Goal: Information Seeking & Learning: Learn about a topic

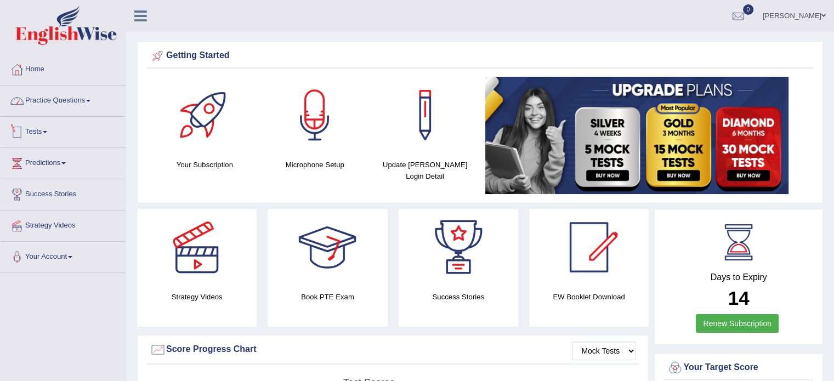
click at [74, 102] on link "Practice Questions" at bounding box center [63, 98] width 125 height 27
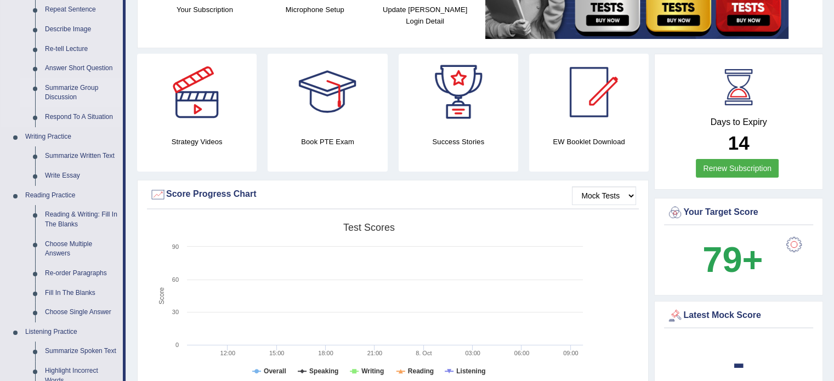
scroll to position [164, 0]
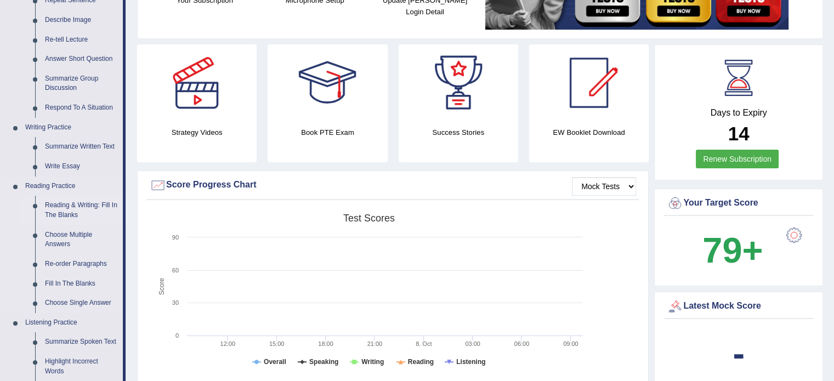
click at [76, 207] on link "Reading & Writing: Fill In The Blanks" at bounding box center [81, 210] width 83 height 29
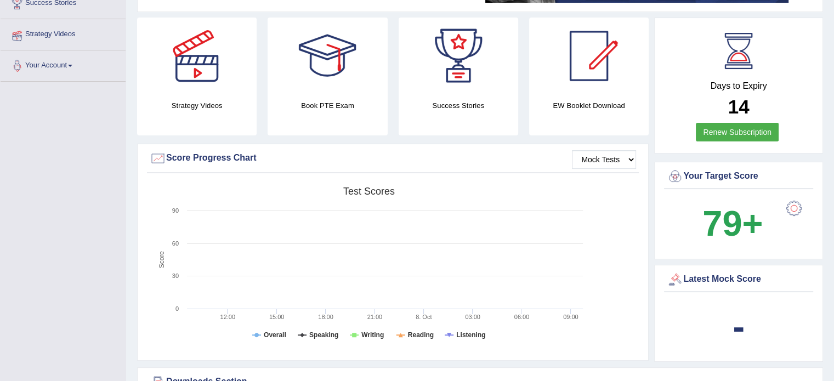
scroll to position [247, 0]
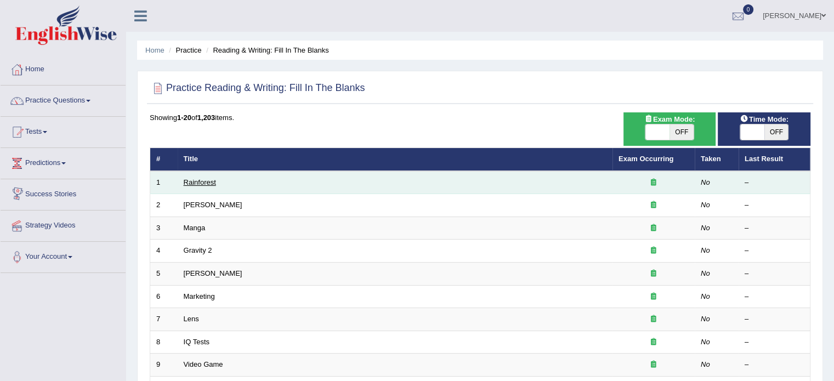
click at [211, 184] on link "Rainforest" at bounding box center [200, 182] width 32 height 8
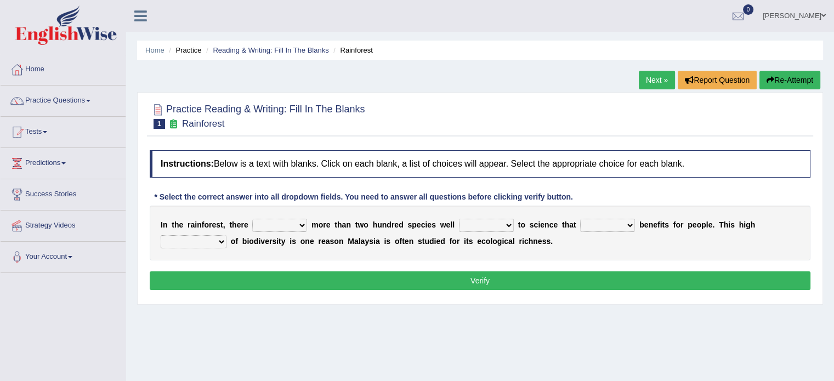
click at [259, 216] on div "I n t h e r a i n f o r e s t , t h e r e have can be has is m o r e t h a n t …" at bounding box center [480, 233] width 660 height 55
click at [260, 219] on select "have can be has is" at bounding box center [279, 225] width 55 height 13
select select "have"
click at [252, 219] on select "have can be has is" at bounding box center [279, 225] width 55 height 13
click at [494, 223] on select "knowing known knew know" at bounding box center [486, 225] width 55 height 13
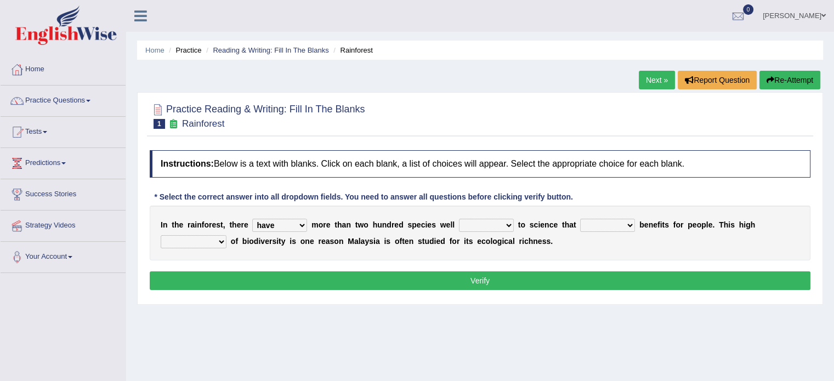
select select "known"
click at [459, 219] on select "knowing known knew know" at bounding box center [486, 225] width 55 height 13
click at [598, 219] on select "contain contained containing contains" at bounding box center [607, 225] width 55 height 13
select select "contain"
click at [580, 219] on select "contain contained containing contains" at bounding box center [607, 225] width 55 height 13
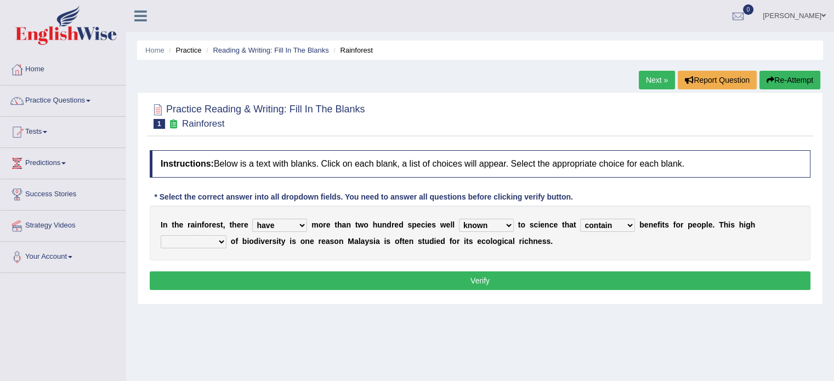
click at [206, 239] on select "condensation conjunction continuity complexity" at bounding box center [194, 241] width 66 height 13
select select "conjunction"
click at [161, 235] on select "condensation conjunction continuity complexity" at bounding box center [194, 241] width 66 height 13
click at [262, 280] on button "Verify" at bounding box center [480, 280] width 660 height 19
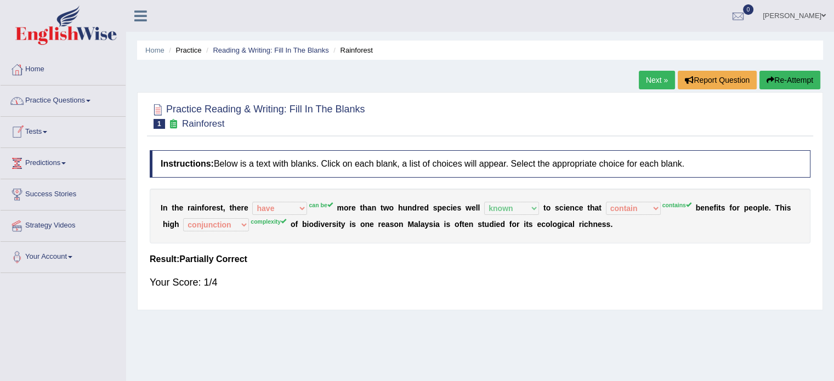
click at [71, 98] on link "Practice Questions" at bounding box center [63, 98] width 125 height 27
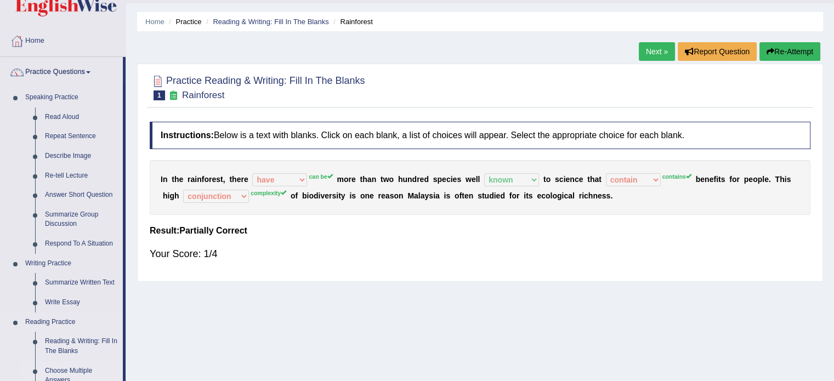
scroll to position [110, 0]
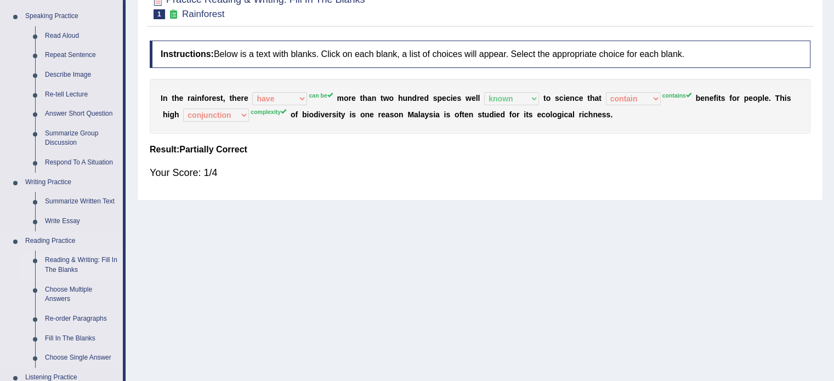
click at [75, 264] on link "Reading & Writing: Fill In The Blanks" at bounding box center [81, 264] width 83 height 29
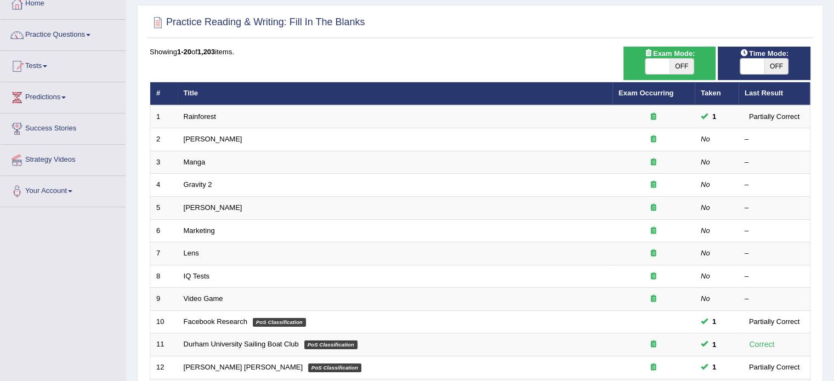
scroll to position [55, 0]
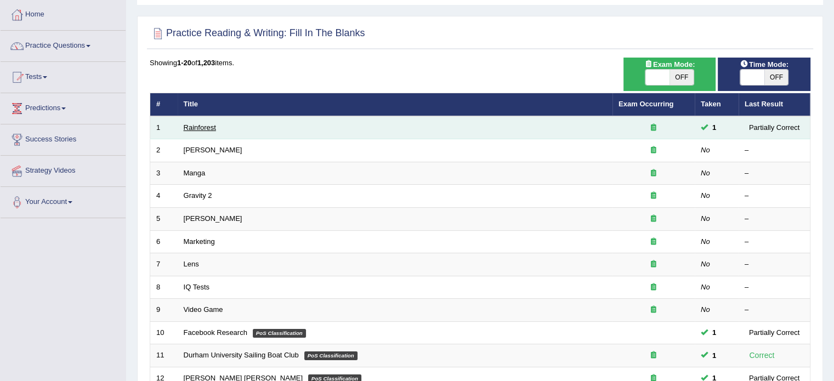
click at [204, 126] on link "Rainforest" at bounding box center [200, 127] width 32 height 8
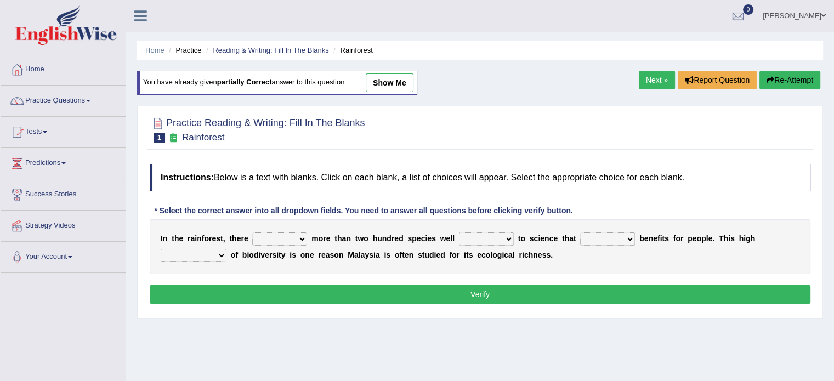
click at [273, 241] on select "have can be has is" at bounding box center [279, 238] width 55 height 13
select select "can be"
click at [252, 232] on select "have can be has is" at bounding box center [279, 238] width 55 height 13
click at [484, 236] on select "knowing known knew know" at bounding box center [486, 238] width 55 height 13
select select "known"
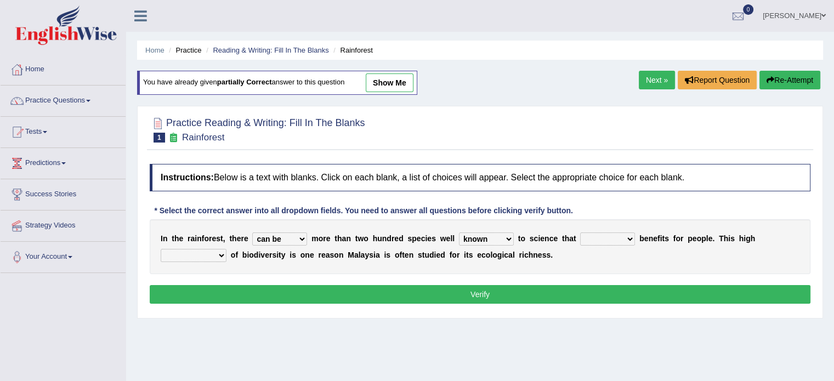
click at [459, 232] on select "knowing known knew know" at bounding box center [486, 238] width 55 height 13
click at [583, 241] on select "contain contained containing contains" at bounding box center [607, 238] width 55 height 13
click at [337, 319] on div "Home Practice Reading & Writing: Fill In The Blanks Rainforest You have already…" at bounding box center [479, 274] width 707 height 548
drag, startPoint x: 340, startPoint y: 197, endPoint x: 333, endPoint y: 190, distance: 10.1
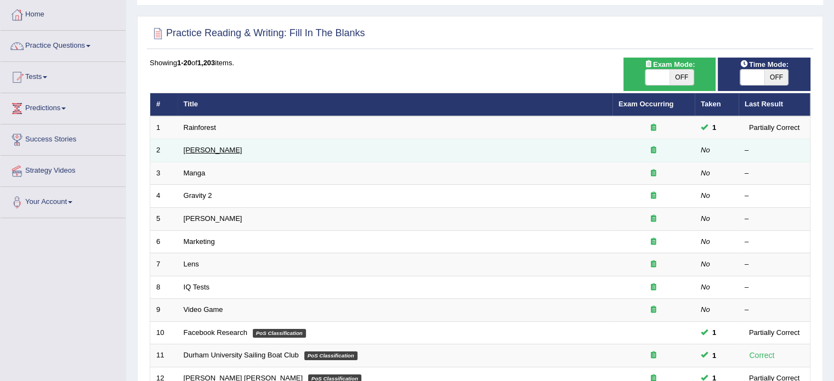
click at [204, 150] on link "[PERSON_NAME]" at bounding box center [213, 150] width 59 height 8
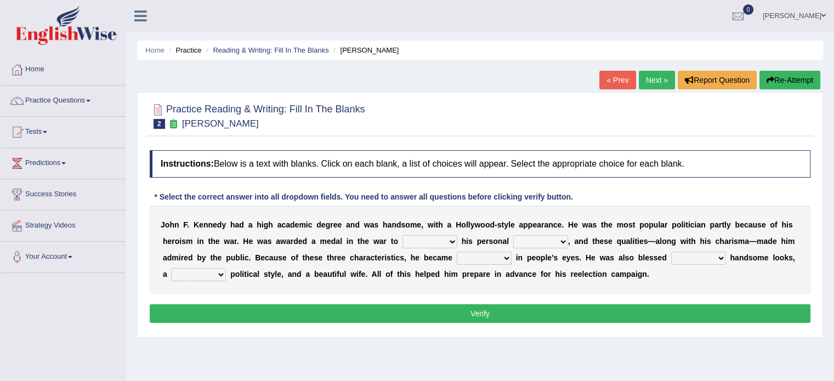
click at [421, 237] on select "prove show evidence upthrow" at bounding box center [429, 241] width 55 height 13
click at [415, 238] on select "prove show evidence upthrow" at bounding box center [429, 241] width 55 height 13
click at [437, 241] on select "prove show evidence upthrow" at bounding box center [429, 241] width 55 height 13
click at [430, 243] on select "prove show evidence upthrow" at bounding box center [429, 241] width 55 height 13
click at [413, 241] on select "prove show evidence upthrow" at bounding box center [429, 241] width 55 height 13
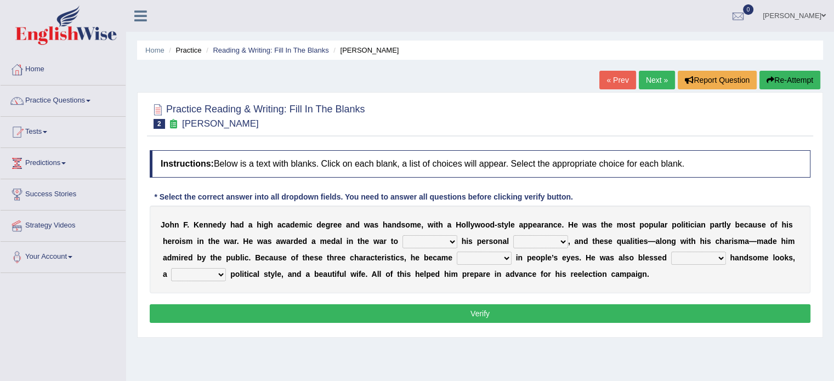
click at [414, 241] on select "prove show evidence upthrow" at bounding box center [429, 241] width 55 height 13
select select "prove"
click at [402, 235] on select "prove show evidence upthrow" at bounding box center [429, 241] width 55 height 13
click at [547, 235] on select "passion courage charm liking" at bounding box center [540, 241] width 55 height 13
select select "courage"
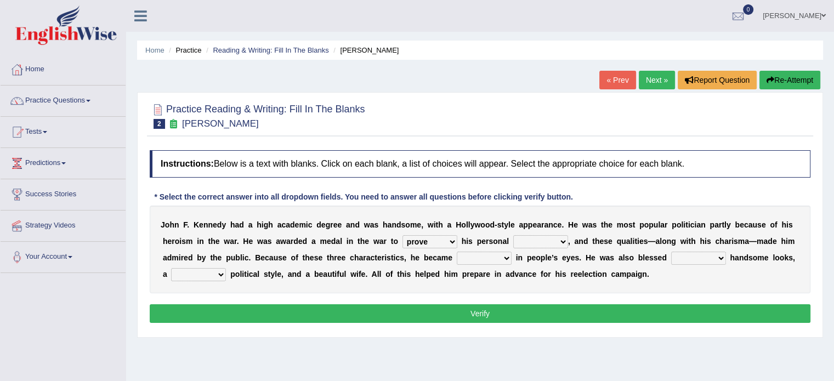
click at [513, 235] on select "passion courage charm liking" at bounding box center [540, 241] width 55 height 13
click at [483, 252] on select "iconic ironic identical impotent" at bounding box center [484, 258] width 55 height 13
select select "ironic"
click at [457, 252] on select "iconic ironic identical impotent" at bounding box center [484, 258] width 55 height 13
click at [693, 259] on select "with in upon to" at bounding box center [698, 258] width 55 height 13
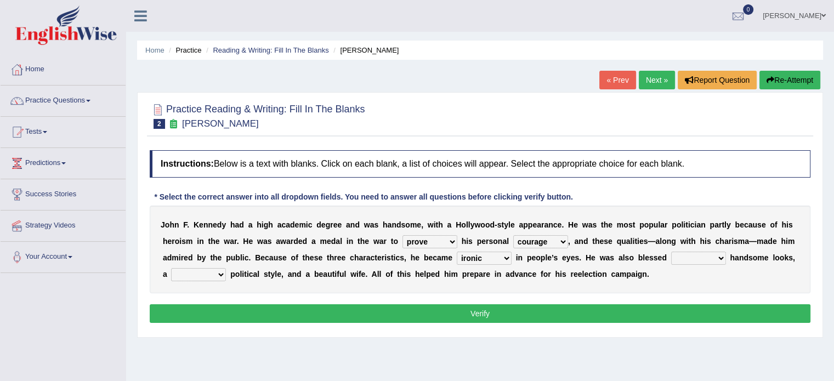
select select "with"
click at [671, 252] on select "with in upon to" at bounding box center [698, 258] width 55 height 13
click at [214, 268] on select "mending mends mended mend" at bounding box center [198, 274] width 55 height 13
select select "mend"
click at [171, 268] on select "mending mends mended mend" at bounding box center [198, 274] width 55 height 13
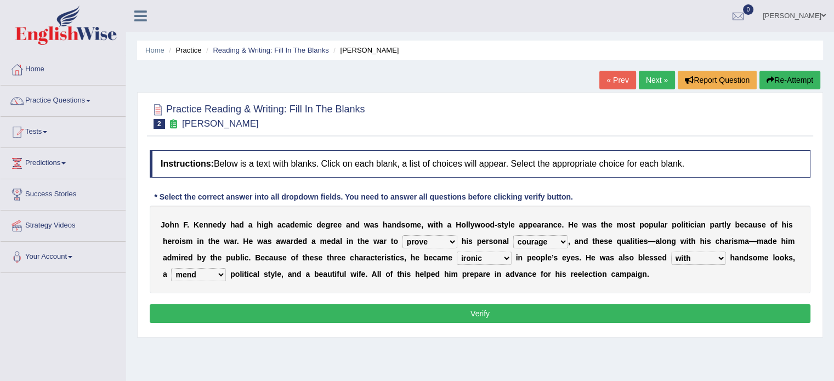
click at [270, 310] on button "Verify" at bounding box center [480, 313] width 660 height 19
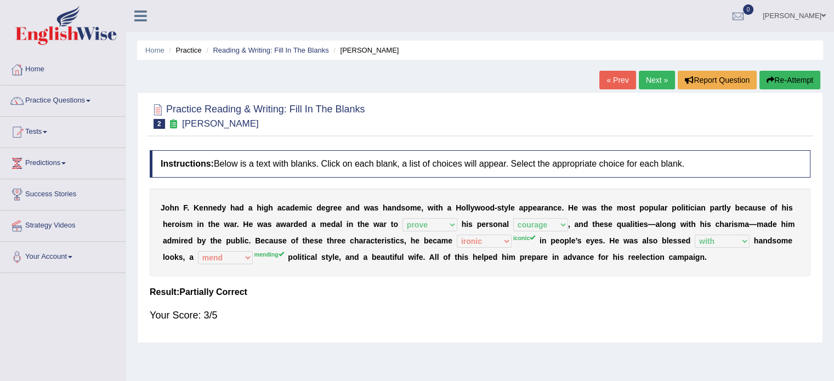
click at [647, 76] on link "Next »" at bounding box center [656, 80] width 36 height 19
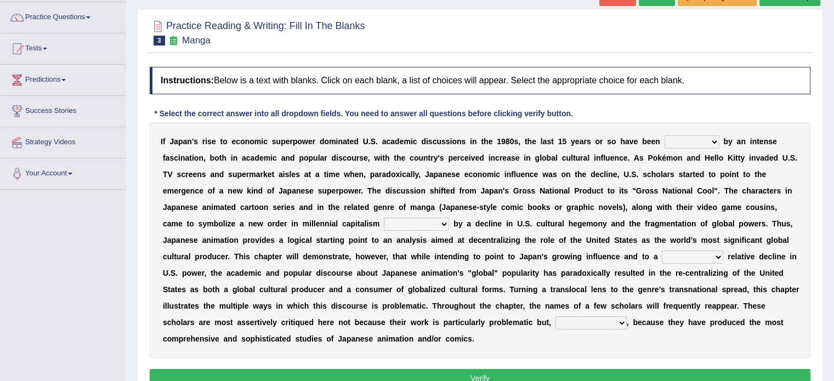
scroll to position [110, 0]
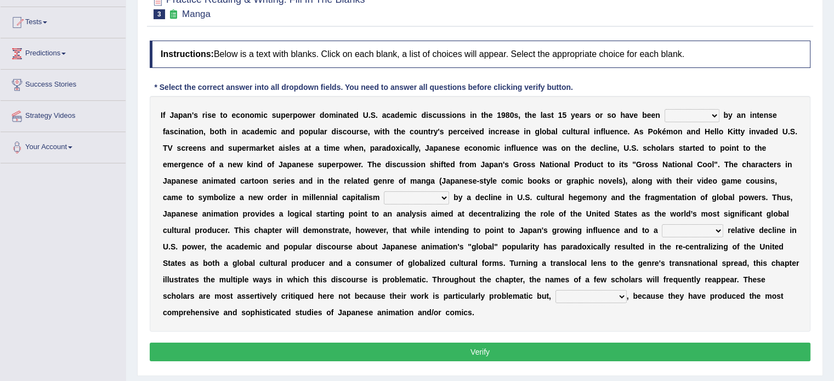
click at [704, 114] on select "marked dedicated made inspired" at bounding box center [691, 115] width 55 height 13
click at [688, 109] on select "marked dedicated made inspired" at bounding box center [691, 115] width 55 height 13
click at [688, 113] on select "marked dedicated made inspired" at bounding box center [691, 115] width 55 height 13
click at [701, 111] on select "marked dedicated made inspired" at bounding box center [691, 115] width 55 height 13
click at [713, 109] on select "marked dedicated made inspired" at bounding box center [691, 115] width 55 height 13
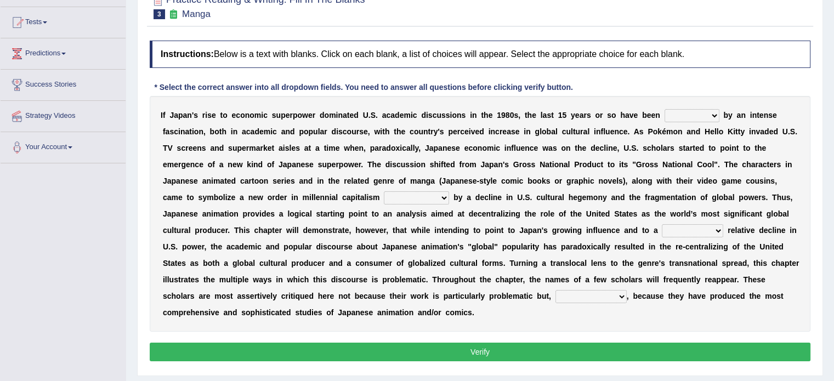
select select "inspired"
click at [664, 109] on select "marked dedicated made inspired" at bounding box center [691, 115] width 55 height 13
click at [394, 199] on select "pocessed characterized opposed tangled" at bounding box center [416, 197] width 65 height 13
select select "characterized"
click at [384, 191] on select "pocessed characterized opposed tangled" at bounding box center [416, 197] width 65 height 13
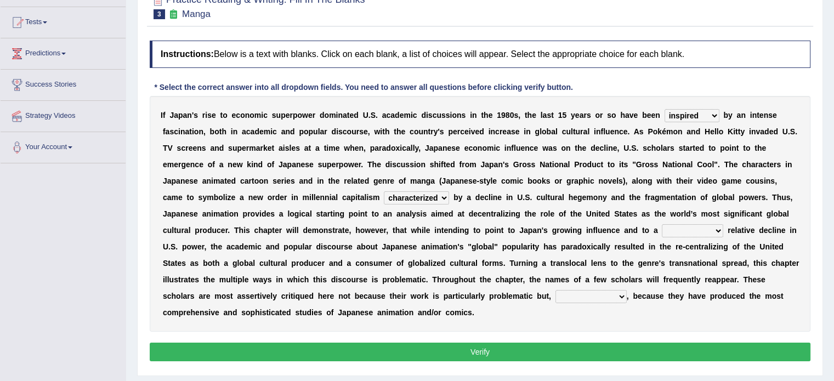
click at [672, 232] on select "concomitant discrete proportional legitimate" at bounding box center [691, 230] width 61 height 13
click at [693, 224] on select "concomitant discrete proportional legitimate" at bounding box center [691, 230] width 61 height 13
click at [684, 227] on select "concomitant discrete proportional legitimate" at bounding box center [691, 230] width 61 height 13
click at [711, 230] on select "concomitant discrete proportional legitimate" at bounding box center [691, 230] width 61 height 13
click at [691, 220] on div "I f J a p a n ' s r i s e t o e c o n o m i c s u p e r p o w e r d o m i n a t…" at bounding box center [480, 214] width 660 height 236
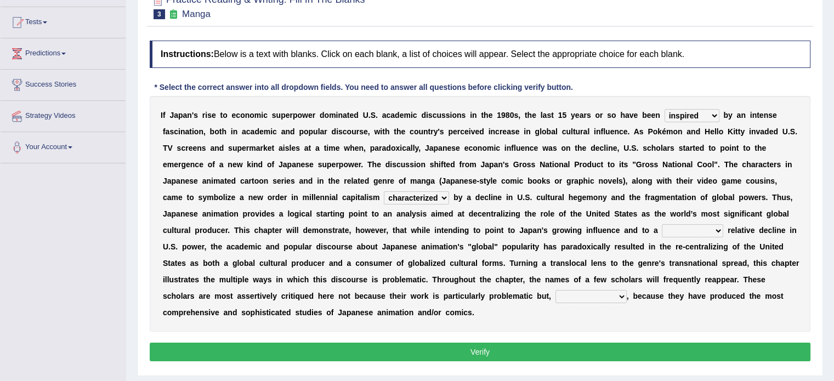
click at [691, 221] on div "I f J a p a n ' s r i s e t o e c o n o m i c s u p e r p o w e r d o m i n a t…" at bounding box center [480, 214] width 660 height 236
click at [689, 224] on select "concomitant discrete proportional legitimate" at bounding box center [691, 230] width 61 height 13
click at [675, 236] on select "concomitant discrete proportional legitimate" at bounding box center [691, 230] width 61 height 13
select select "concomitant"
click at [661, 224] on select "concomitant discrete proportional legitimate" at bounding box center [691, 230] width 61 height 13
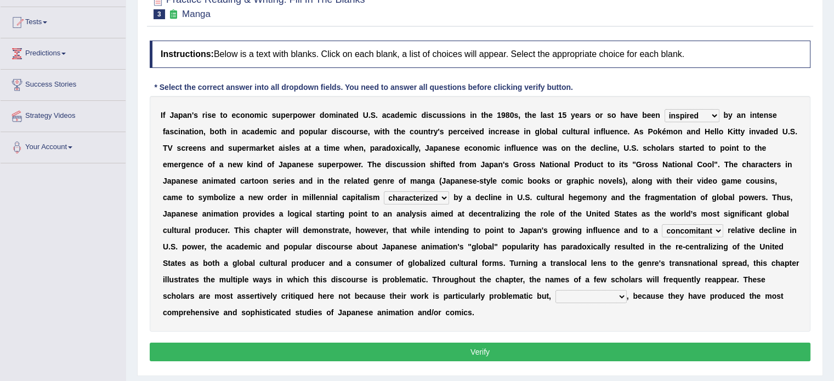
click at [605, 301] on select "however on the contrary in addition on the whole" at bounding box center [590, 296] width 71 height 13
select select "in addition"
click at [555, 290] on select "however on the contrary in addition on the whole" at bounding box center [590, 296] width 71 height 13
click at [597, 345] on button "Verify" at bounding box center [480, 352] width 660 height 19
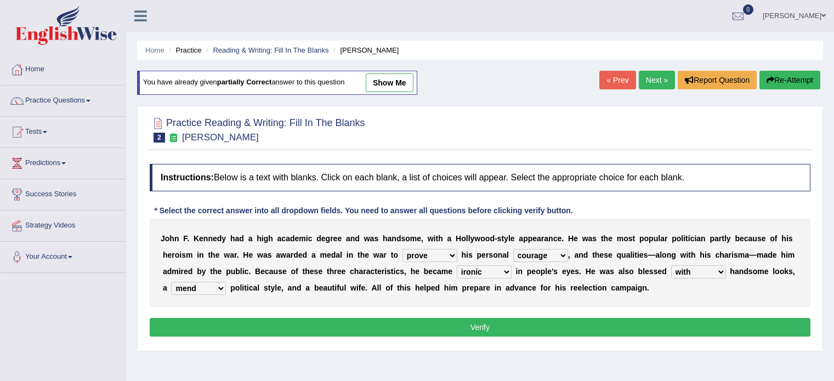
select select "prove"
select select "courage"
select select "ironic"
select select "with"
select select "mend"
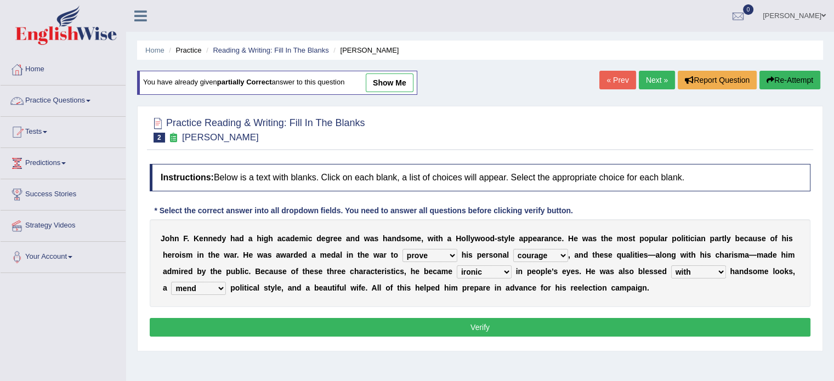
click at [88, 99] on link "Practice Questions" at bounding box center [63, 98] width 125 height 27
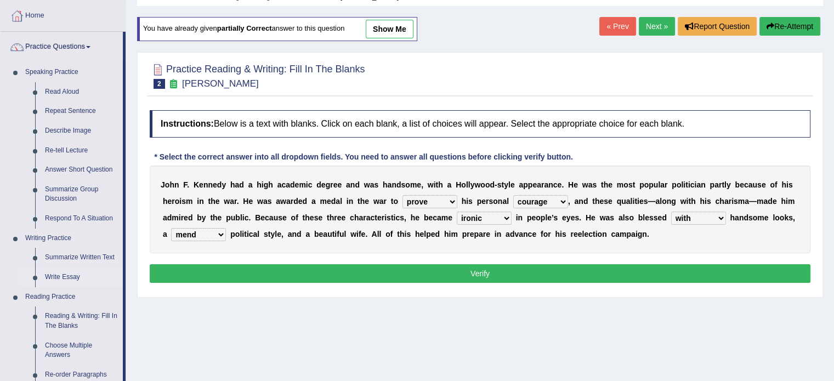
scroll to position [55, 0]
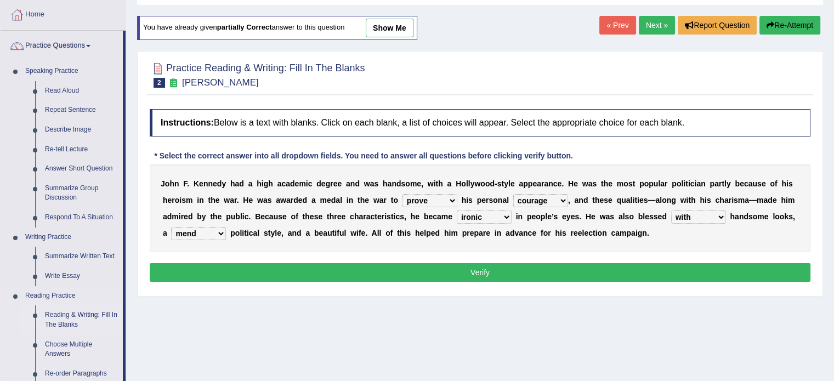
click at [75, 314] on link "Reading & Writing: Fill In The Blanks" at bounding box center [81, 319] width 83 height 29
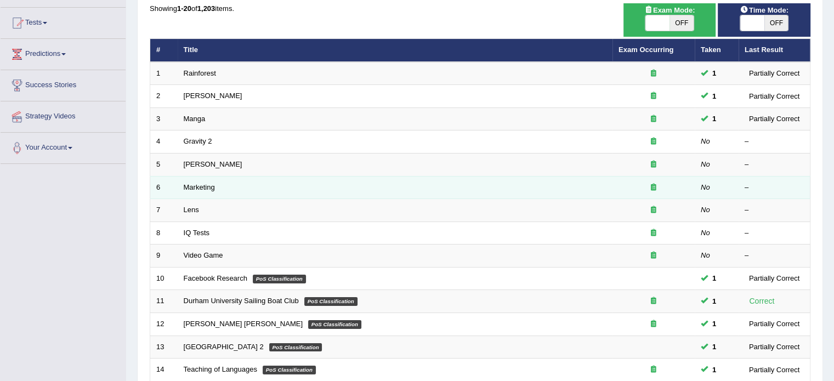
scroll to position [110, 0]
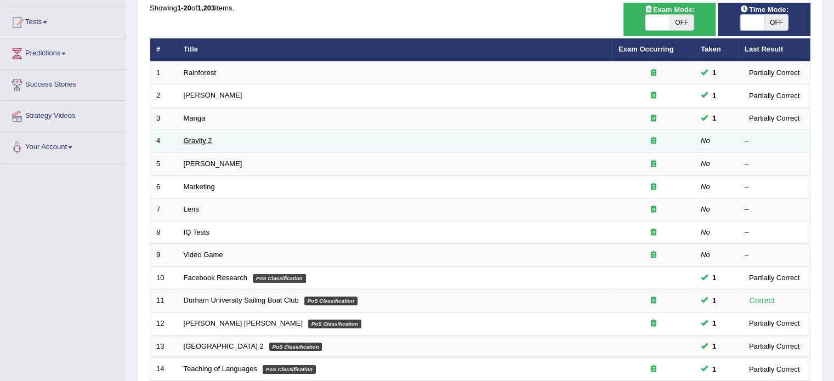
click at [206, 143] on link "Gravity 2" at bounding box center [198, 140] width 28 height 8
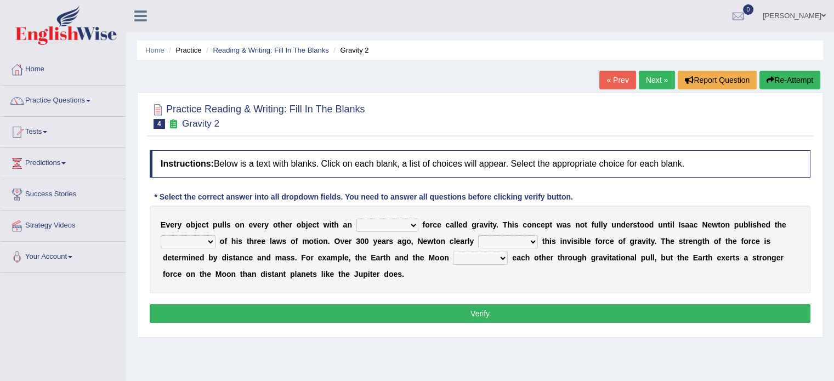
click at [364, 229] on select "invisible unknown unbelievable inconsistent" at bounding box center [387, 225] width 62 height 13
select select "unknown"
click at [356, 219] on select "invisible unknown unbelievable inconsistent" at bounding box center [387, 225] width 62 height 13
click at [196, 236] on select "concept theory method argument" at bounding box center [188, 241] width 55 height 13
select select "theory"
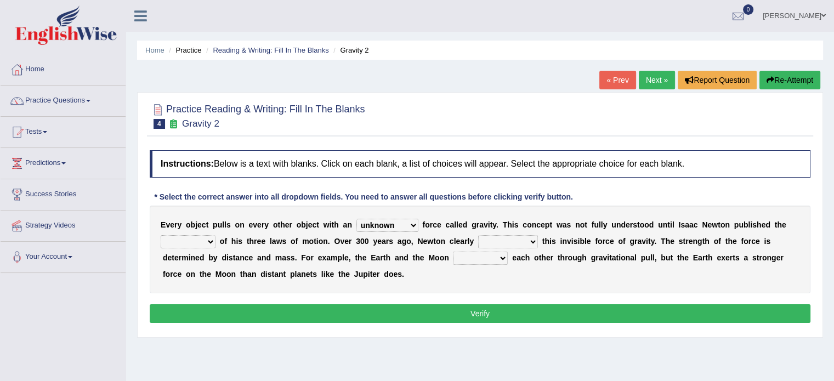
click at [161, 235] on select "concept theory method argument" at bounding box center [188, 241] width 55 height 13
click at [484, 239] on select "explained undermined overturned realized" at bounding box center [508, 241] width 60 height 13
select select "explained"
click at [478, 235] on select "explained undermined overturned realized" at bounding box center [508, 241] width 60 height 13
click at [480, 261] on select "affect spin evade span" at bounding box center [480, 258] width 55 height 13
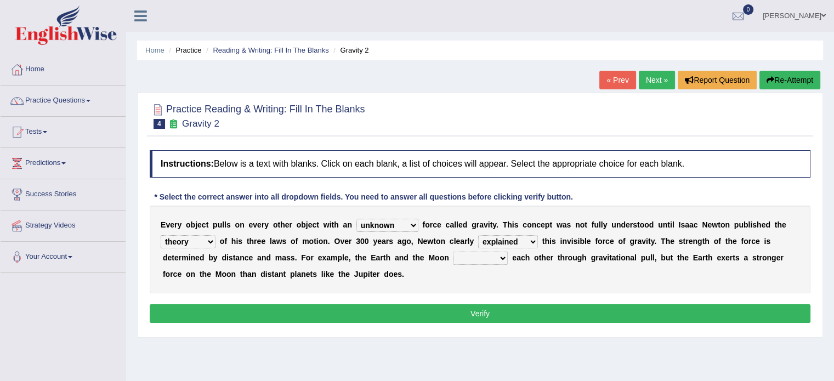
select select "affect"
click at [453, 252] on select "affect spin evade span" at bounding box center [480, 258] width 55 height 13
click at [473, 304] on button "Verify" at bounding box center [480, 313] width 660 height 19
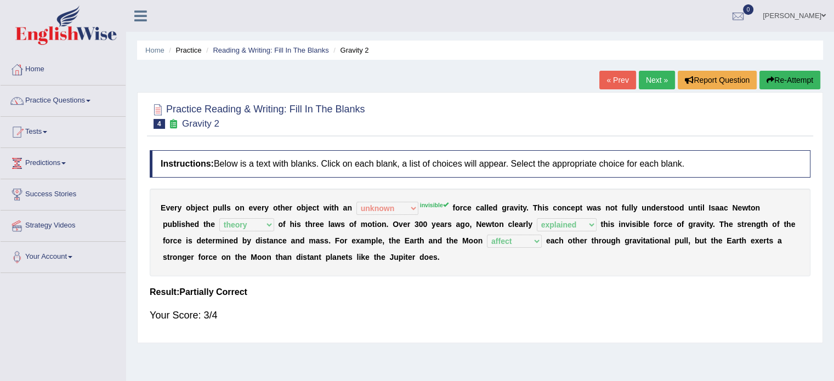
click at [655, 72] on link "Next »" at bounding box center [656, 80] width 36 height 19
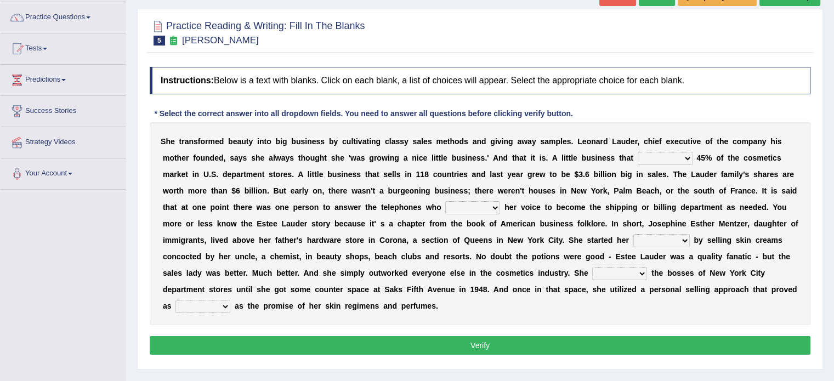
scroll to position [110, 0]
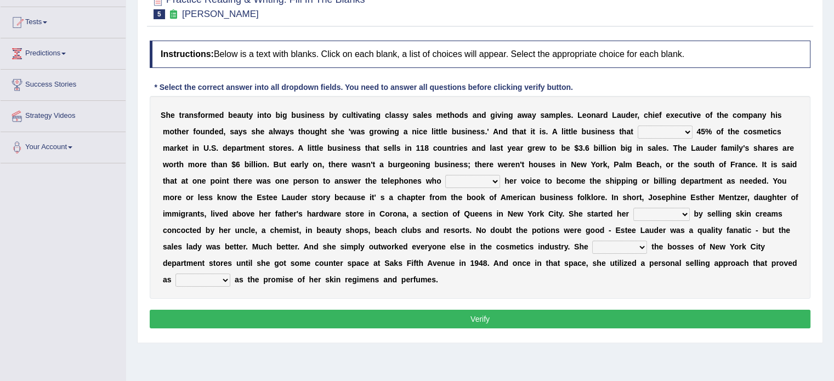
click at [655, 135] on select "has controls makes maintains" at bounding box center [664, 131] width 55 height 13
select select "has"
click at [637, 125] on select "has controls makes maintains" at bounding box center [664, 131] width 55 height 13
click at [470, 179] on select "switched changed raised used" at bounding box center [472, 181] width 55 height 13
select select "used"
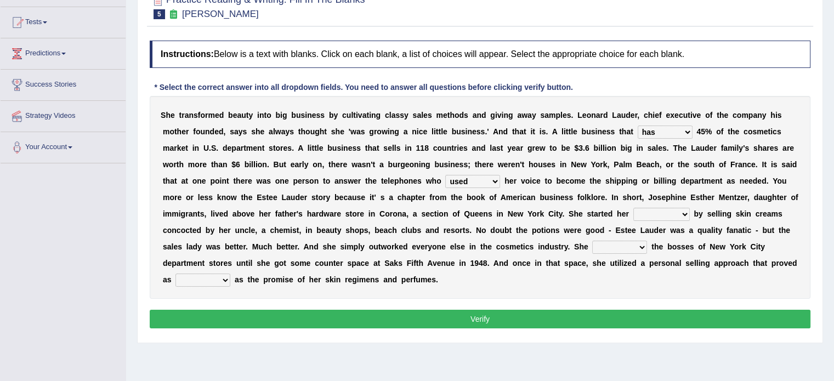
click at [445, 175] on select "switched changed raised used" at bounding box center [472, 181] width 55 height 13
click at [655, 209] on select "job institute companion enterprise" at bounding box center [661, 214] width 56 height 13
select select "job"
click at [633, 208] on select "job institute companion enterprise" at bounding box center [661, 214] width 56 height 13
click at [617, 246] on select "stated bridged stalked heaved" at bounding box center [619, 247] width 55 height 13
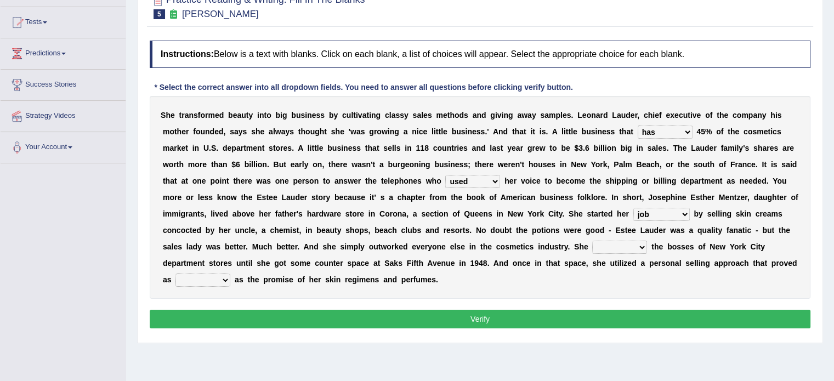
select select "stalked"
click at [592, 241] on select "stated bridged stalked heaved" at bounding box center [619, 247] width 55 height 13
click at [610, 247] on select "stated bridged stalked heaved" at bounding box center [619, 247] width 55 height 13
click at [185, 273] on select "potent ruthless potential expensive" at bounding box center [202, 279] width 55 height 13
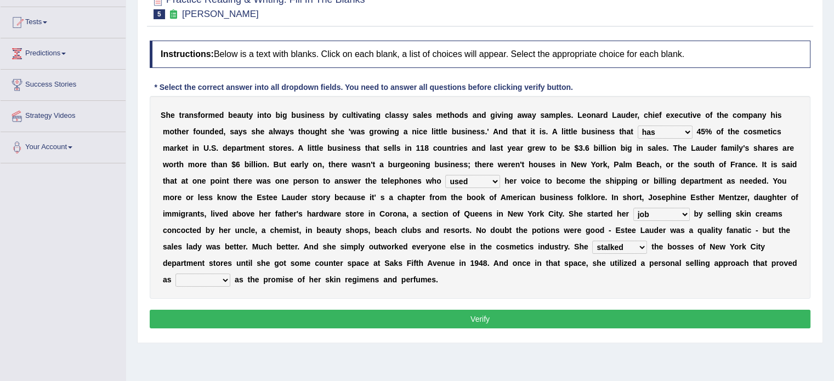
select select "ruthless"
click at [175, 273] on select "potent ruthless potential expensive" at bounding box center [202, 279] width 55 height 13
click at [296, 319] on button "Verify" at bounding box center [480, 319] width 660 height 19
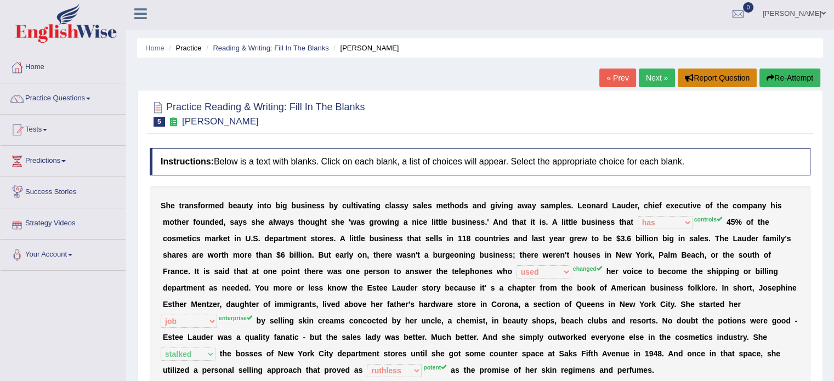
scroll to position [0, 0]
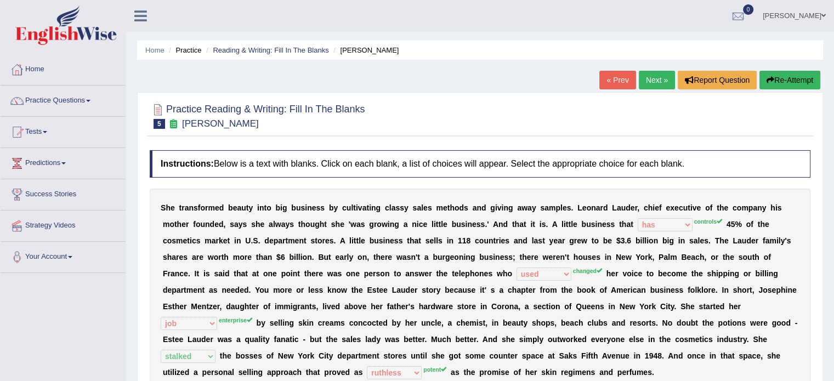
click at [660, 76] on link "Next »" at bounding box center [656, 80] width 36 height 19
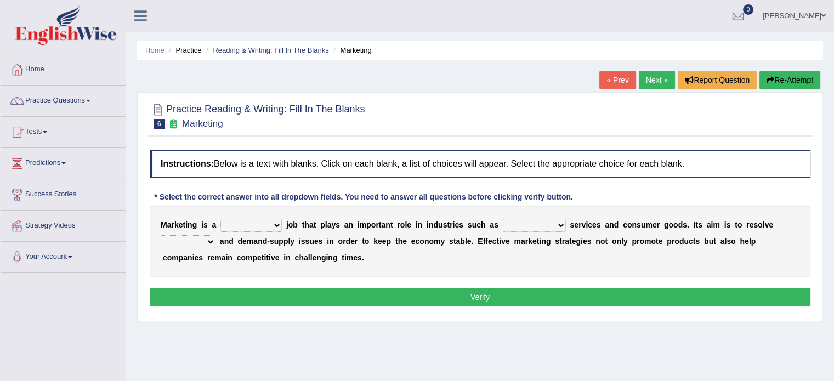
click at [246, 221] on select "professional flexible parochial descriptive" at bounding box center [250, 225] width 61 height 13
select select "professional"
click at [220, 219] on select "professional flexible parochial descriptive" at bounding box center [250, 225] width 61 height 13
click at [531, 225] on select "civil financial conventional foremost" at bounding box center [534, 225] width 63 height 13
select select "financial"
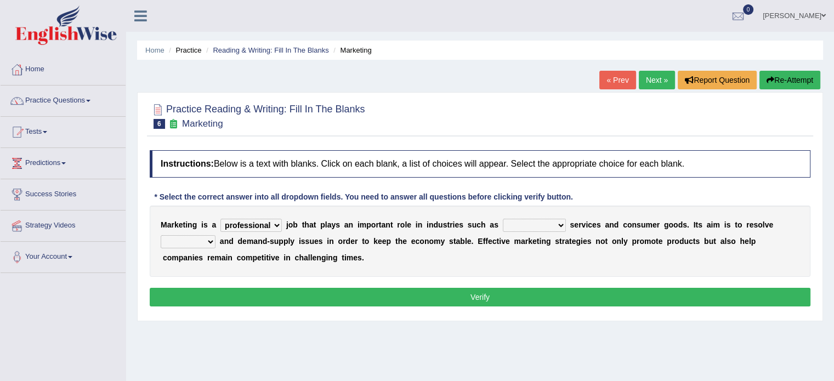
click at [503, 219] on select "civil financial conventional foremost" at bounding box center [534, 225] width 63 height 13
click at [534, 222] on select "civil financial conventional foremost" at bounding box center [534, 225] width 63 height 13
click at [187, 239] on select "imbalance excess symmetry budget" at bounding box center [188, 241] width 55 height 13
select select "budget"
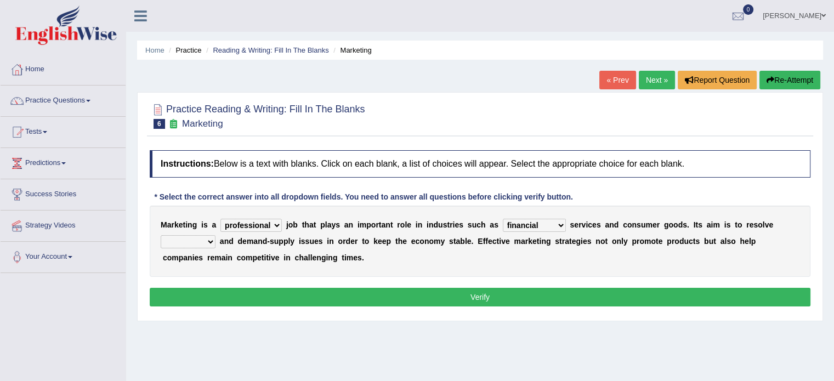
click at [161, 235] on select "imbalance excess symmetry budget" at bounding box center [188, 241] width 55 height 13
click at [498, 300] on button "Verify" at bounding box center [480, 297] width 660 height 19
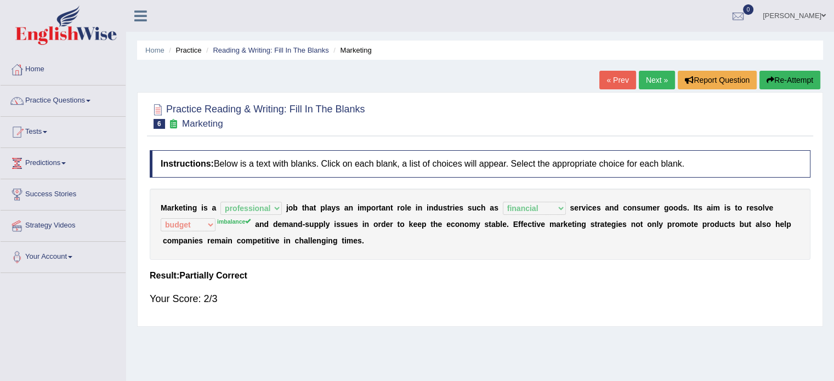
click at [649, 83] on link "Next »" at bounding box center [656, 80] width 36 height 19
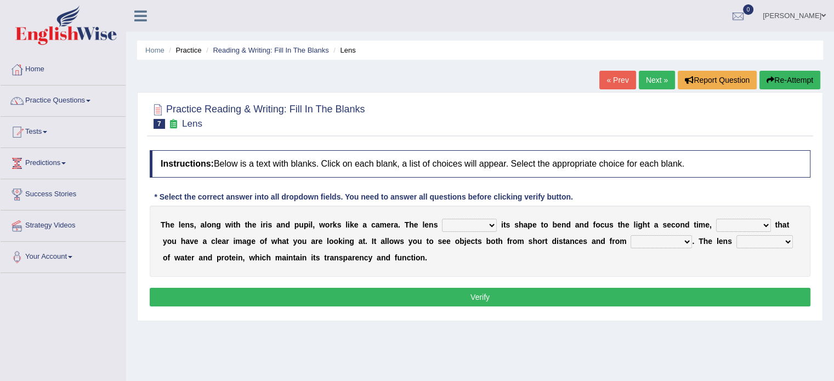
click at [473, 222] on select "adjusts shows selects presents" at bounding box center [469, 225] width 55 height 13
select select "shows"
click at [442, 219] on select "adjusts shows selects presents" at bounding box center [469, 225] width 55 height 13
click at [728, 225] on select "ensures to ensure ensure ensured" at bounding box center [743, 225] width 55 height 13
select select "ensures"
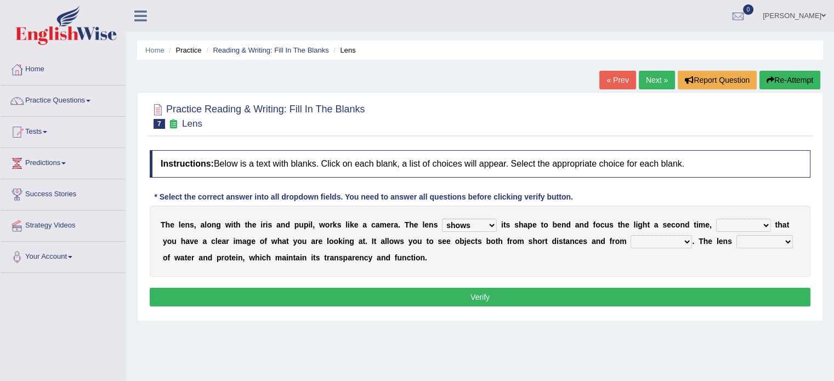
click at [716, 219] on select "ensures to ensure ensure ensured" at bounding box center [743, 225] width 55 height 13
click at [654, 243] on select "far away in between further apart all along" at bounding box center [660, 241] width 61 height 13
select select "further apart"
click at [630, 235] on select "far away in between further apart all along" at bounding box center [660, 241] width 61 height 13
click at [755, 240] on select "constitutes comprises composes consists" at bounding box center [764, 241] width 56 height 13
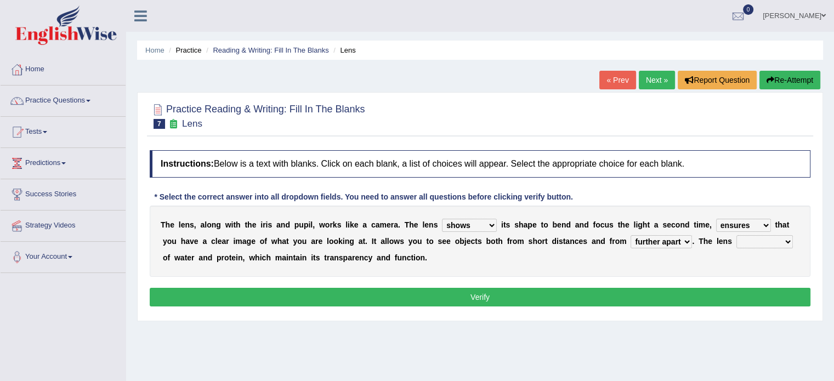
select select "consists"
click at [736, 235] on select "constitutes comprises composes consists" at bounding box center [764, 241] width 56 height 13
click at [716, 293] on button "Verify" at bounding box center [480, 297] width 660 height 19
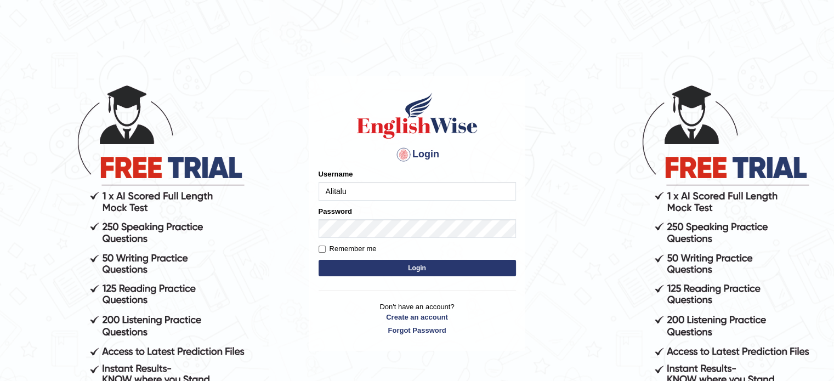
type input "Alitalu"
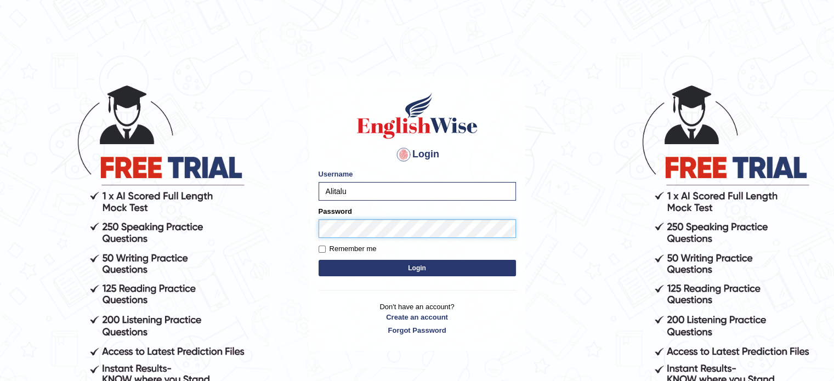
click at [318, 260] on button "Login" at bounding box center [416, 268] width 197 height 16
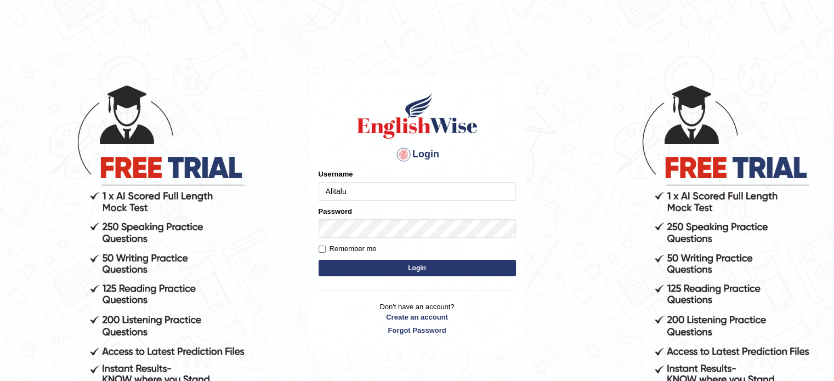
type input "Alitalu"
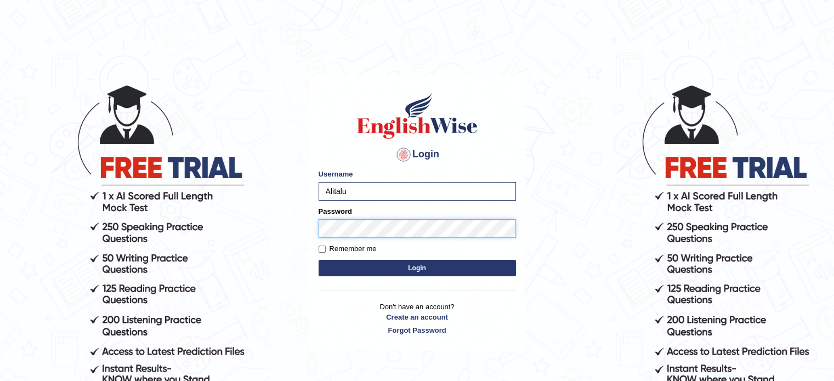
click at [318, 260] on button "Login" at bounding box center [416, 268] width 197 height 16
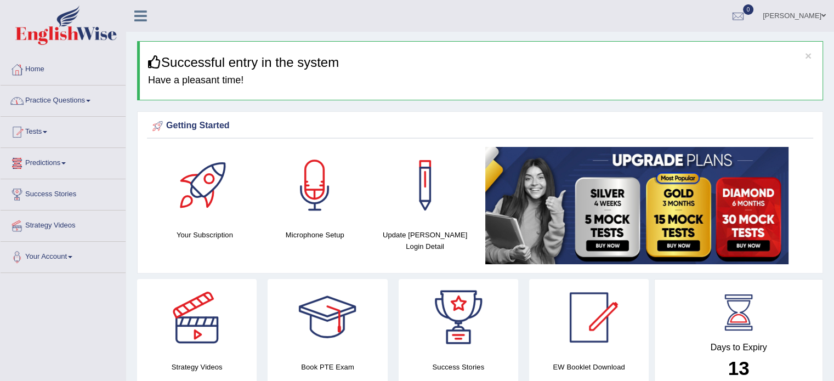
click at [93, 105] on link "Practice Questions" at bounding box center [63, 98] width 125 height 27
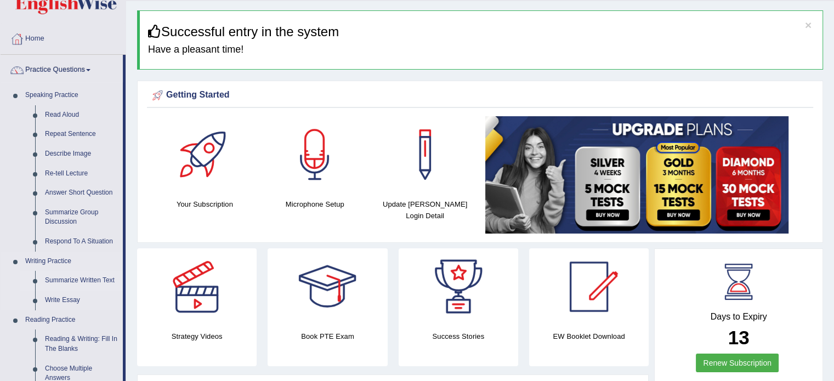
scroll to position [164, 0]
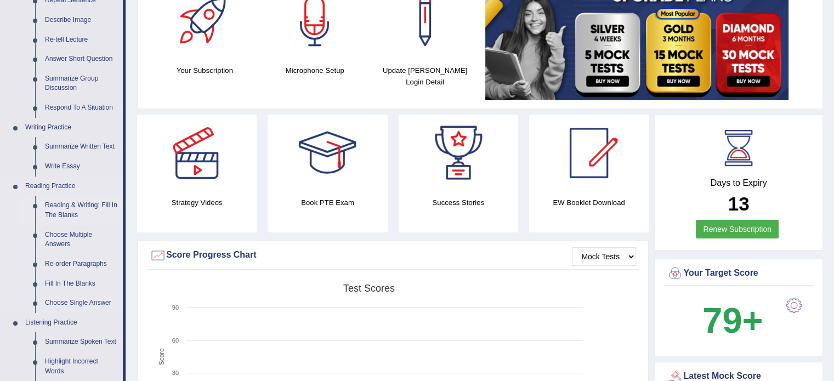
click at [85, 209] on link "Reading & Writing: Fill In The Blanks" at bounding box center [81, 210] width 83 height 29
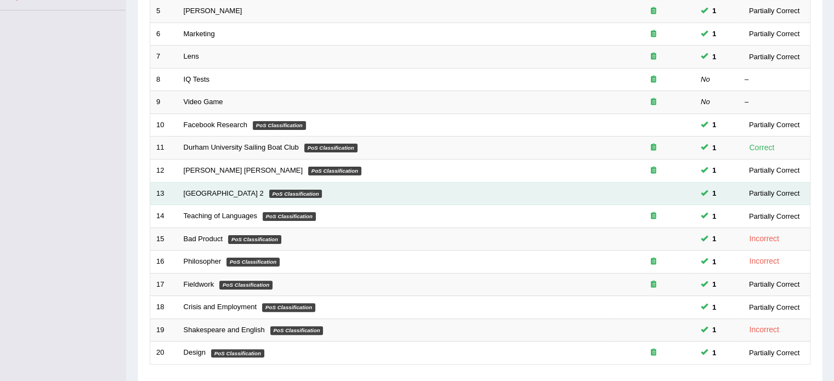
scroll to position [232, 0]
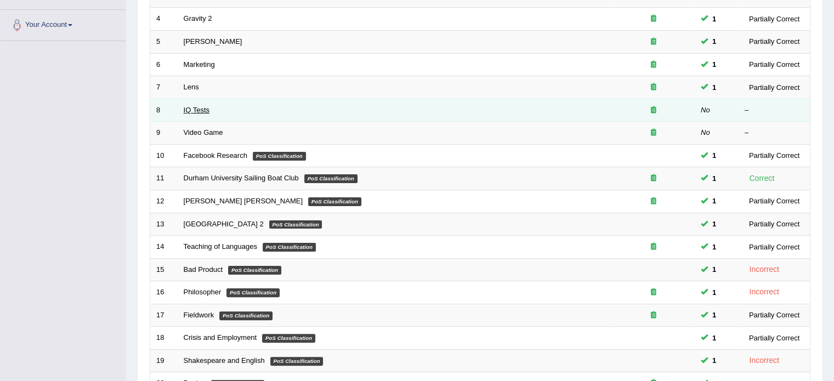
click at [199, 111] on link "IQ Tests" at bounding box center [197, 110] width 26 height 8
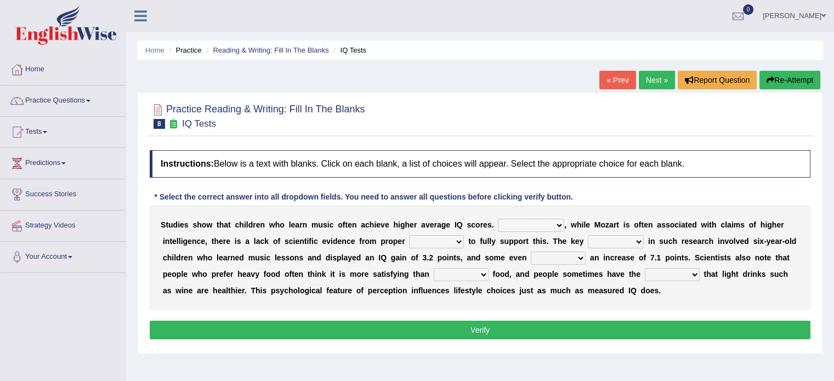
click at [512, 225] on select "However Therefore Consequently While" at bounding box center [531, 225] width 66 height 13
click at [498, 219] on select "However Therefore Consequently While" at bounding box center [531, 225] width 66 height 13
click at [530, 225] on select "However Therefore Consequently While" at bounding box center [531, 225] width 66 height 13
select select "Therefore"
click at [498, 219] on select "However Therefore Consequently While" at bounding box center [531, 225] width 66 height 13
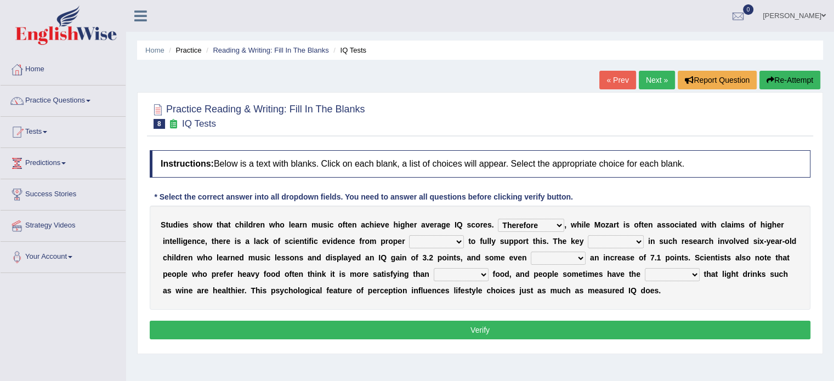
click at [448, 240] on select "test tests testing tested" at bounding box center [436, 241] width 55 height 13
select select "test"
click at [409, 235] on select "test tests testing tested" at bounding box center [436, 241] width 55 height 13
click at [619, 242] on select "process goal implication odd" at bounding box center [615, 241] width 56 height 13
select select "goal"
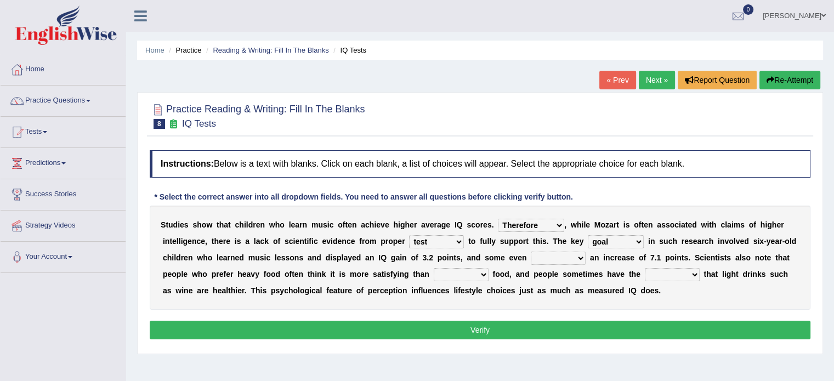
click at [587, 235] on select "process goal implication odd" at bounding box center [615, 241] width 56 height 13
click at [560, 256] on select "exhibited taught learned threatened" at bounding box center [557, 258] width 55 height 13
select select "taught"
click at [530, 252] on select "exhibited taught learned threatened" at bounding box center [557, 258] width 55 height 13
click at [471, 272] on select "choosy lighter cushiony spooky" at bounding box center [460, 274] width 55 height 13
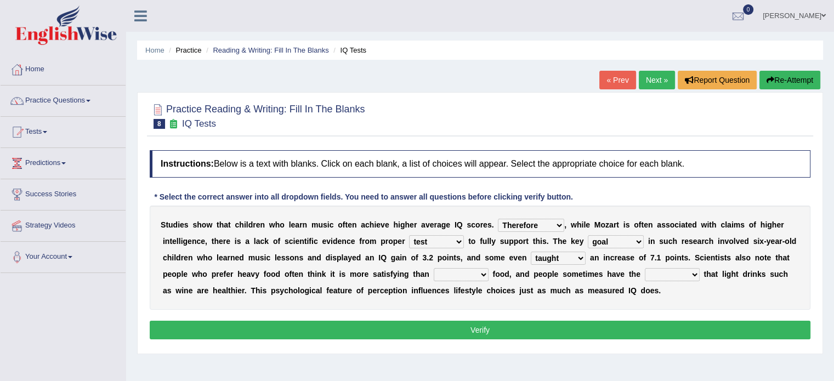
select select "choosy"
click at [433, 268] on select "choosy lighter cushiony spooky" at bounding box center [460, 274] width 55 height 13
click at [661, 272] on select "illusion sight anecdote intention" at bounding box center [671, 274] width 55 height 13
select select "illusion"
click at [644, 268] on select "illusion sight anecdote intention" at bounding box center [671, 274] width 55 height 13
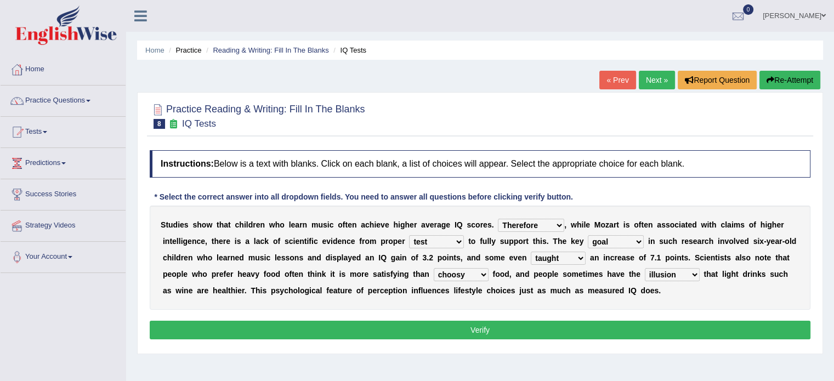
click at [623, 321] on button "Verify" at bounding box center [480, 330] width 660 height 19
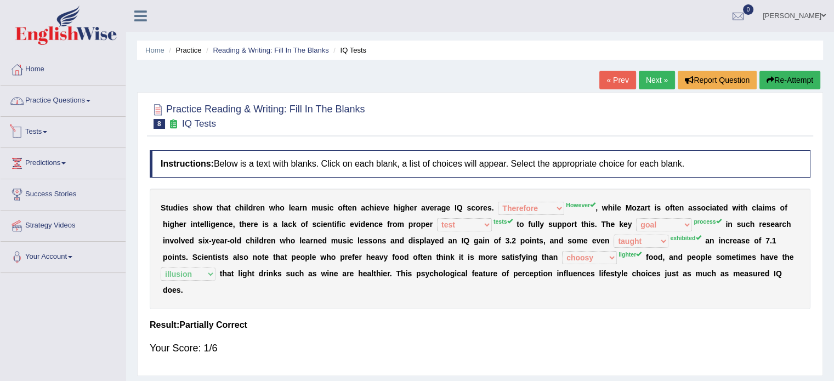
click at [68, 99] on link "Practice Questions" at bounding box center [63, 98] width 125 height 27
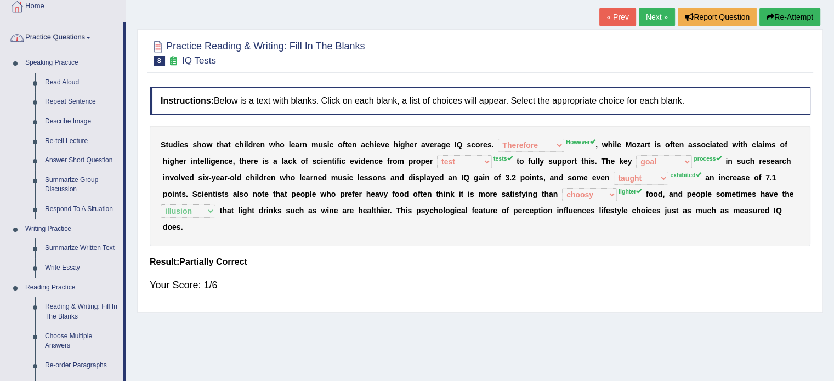
scroll to position [274, 0]
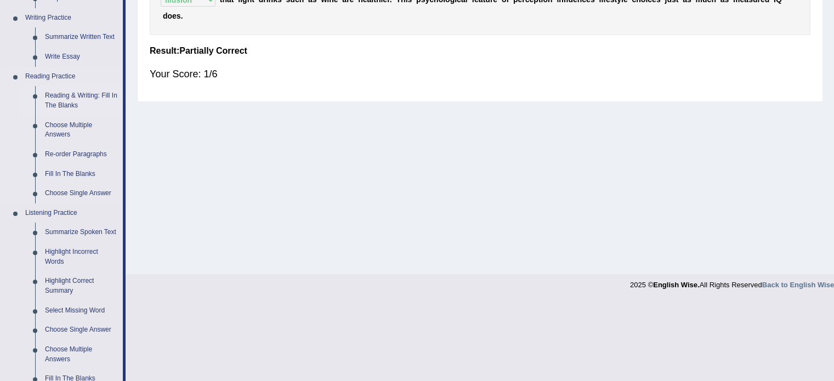
click at [75, 96] on link "Reading & Writing: Fill In The Blanks" at bounding box center [81, 100] width 83 height 29
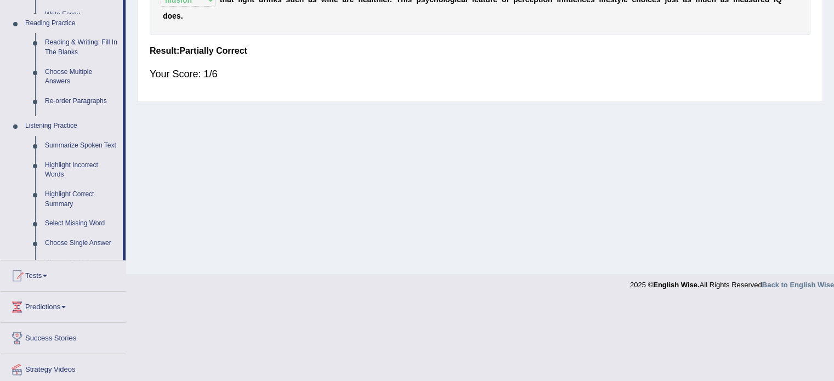
scroll to position [195, 0]
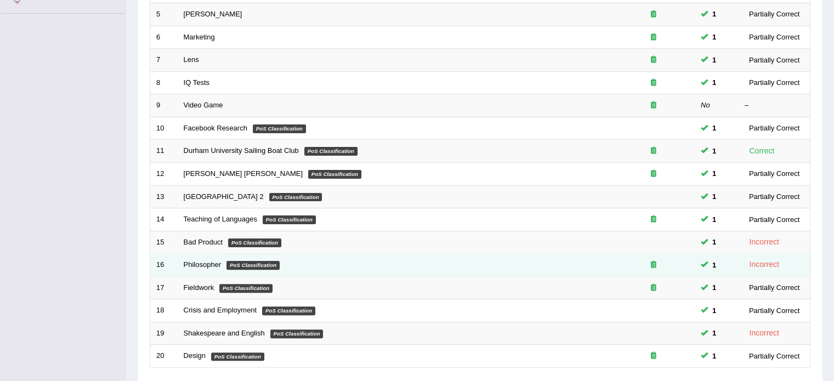
scroll to position [341, 0]
